Goal: Download file/media

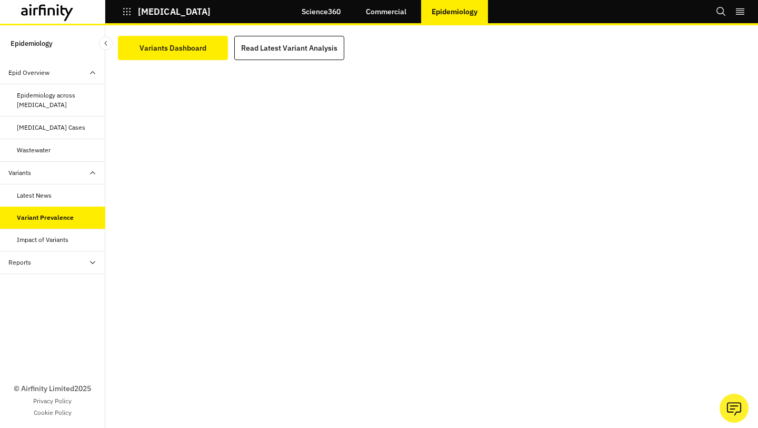
click at [124, 13] on icon "button" at bounding box center [126, 11] width 9 height 9
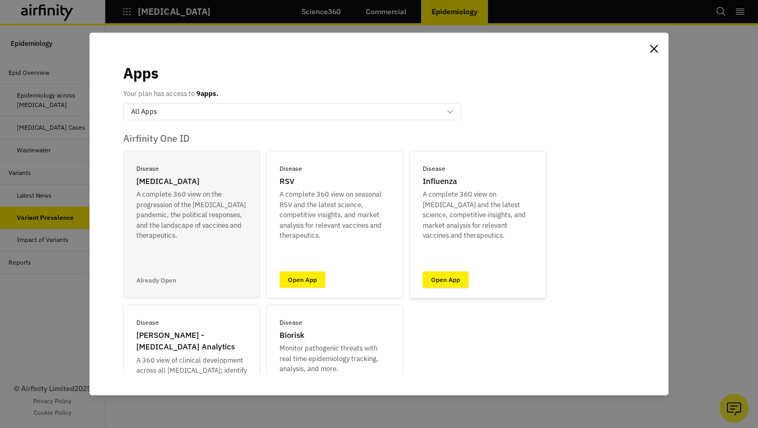
click at [440, 274] on link "Open App" at bounding box center [446, 279] width 46 height 16
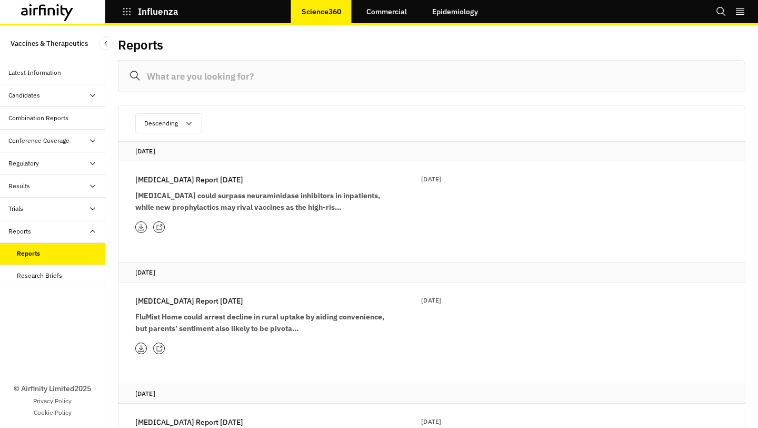
click at [195, 174] on p "Influenza Report 30th September" at bounding box center [189, 180] width 108 height 12
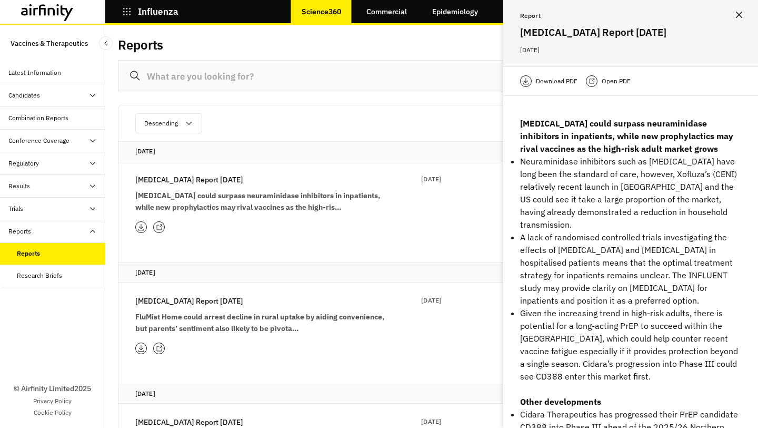
click at [566, 78] on p "Download PDF" at bounding box center [557, 81] width 42 height 11
click at [559, 83] on p "Download PDF" at bounding box center [557, 81] width 42 height 11
